Goal: Task Accomplishment & Management: Manage account settings

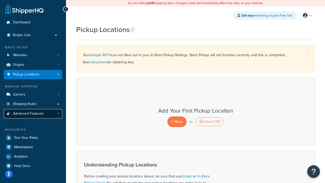
click at [37, 112] on span "Advanced Features" at bounding box center [28, 113] width 31 height 4
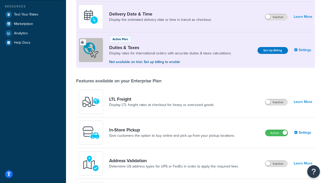
scroll to position [137, 0]
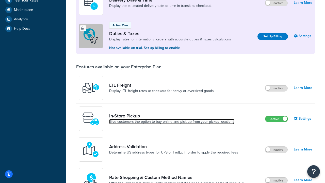
click at [195, 120] on link "Give customers the option to buy online and pick up from your pickup locations" at bounding box center [171, 121] width 125 height 5
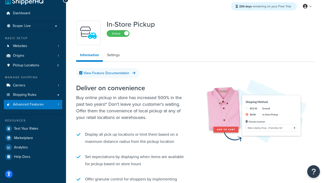
scroll to position [1, 0]
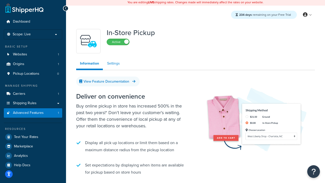
click at [117, 60] on link "Settings" at bounding box center [113, 63] width 20 height 10
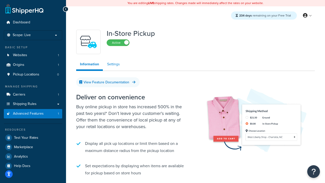
select select "inline"
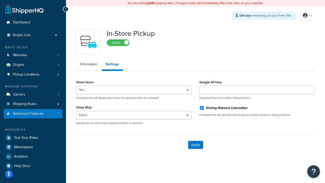
click at [215, 105] on div "Driving Distance Calculation" at bounding box center [257, 108] width 116 height 8
click at [210, 108] on label "Driving Distance Calculation" at bounding box center [227, 108] width 42 height 5
click at [204, 108] on input "Driving Distance Calculation" at bounding box center [201, 108] width 5 height 4
checkbox input "false"
click at [193, 143] on button "Apply" at bounding box center [195, 145] width 15 height 8
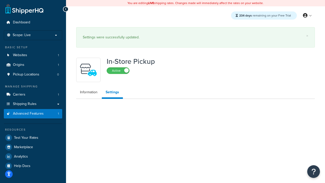
select select "inline"
